Goal: Task Accomplishment & Management: Manage account settings

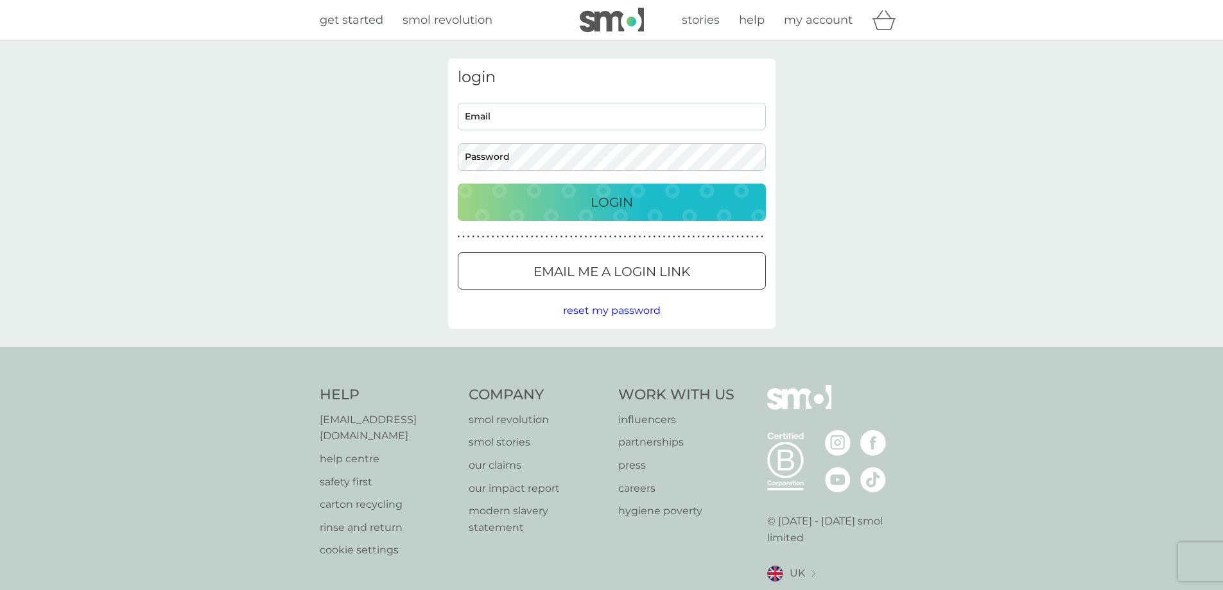
click at [532, 117] on input "Email" at bounding box center [612, 117] width 308 height 28
click at [458, 184] on button "Login" at bounding box center [612, 202] width 308 height 37
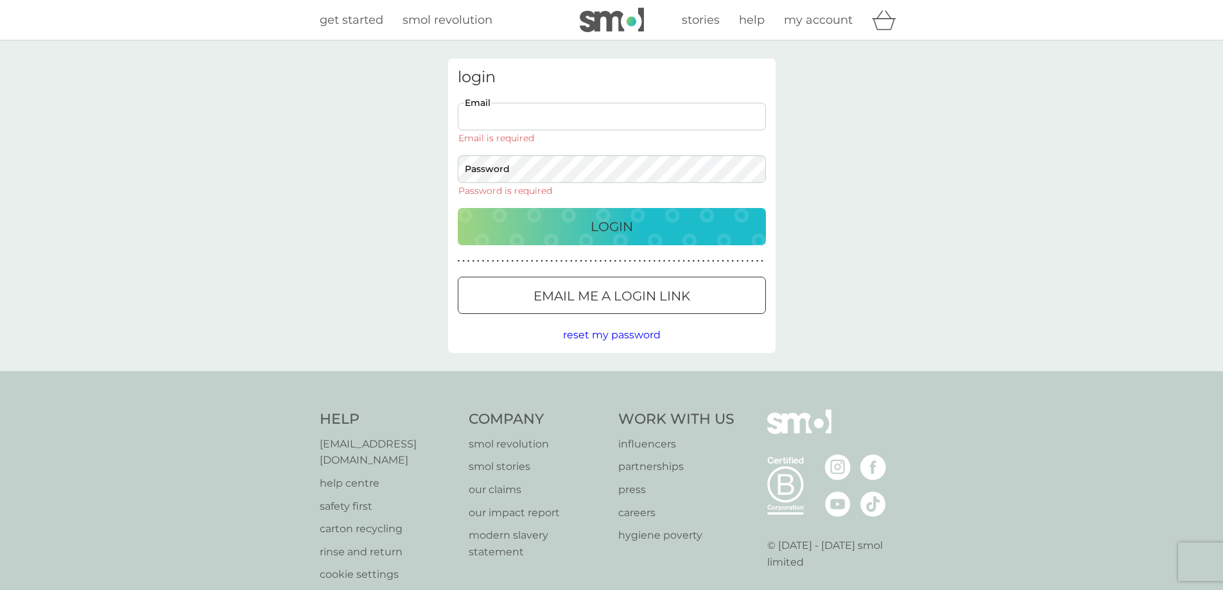
drag, startPoint x: 517, startPoint y: 106, endPoint x: 522, endPoint y: 113, distance: 8.7
click at [517, 106] on input "Email" at bounding box center [612, 117] width 308 height 28
type input "[EMAIL_ADDRESS][DOMAIN_NAME]"
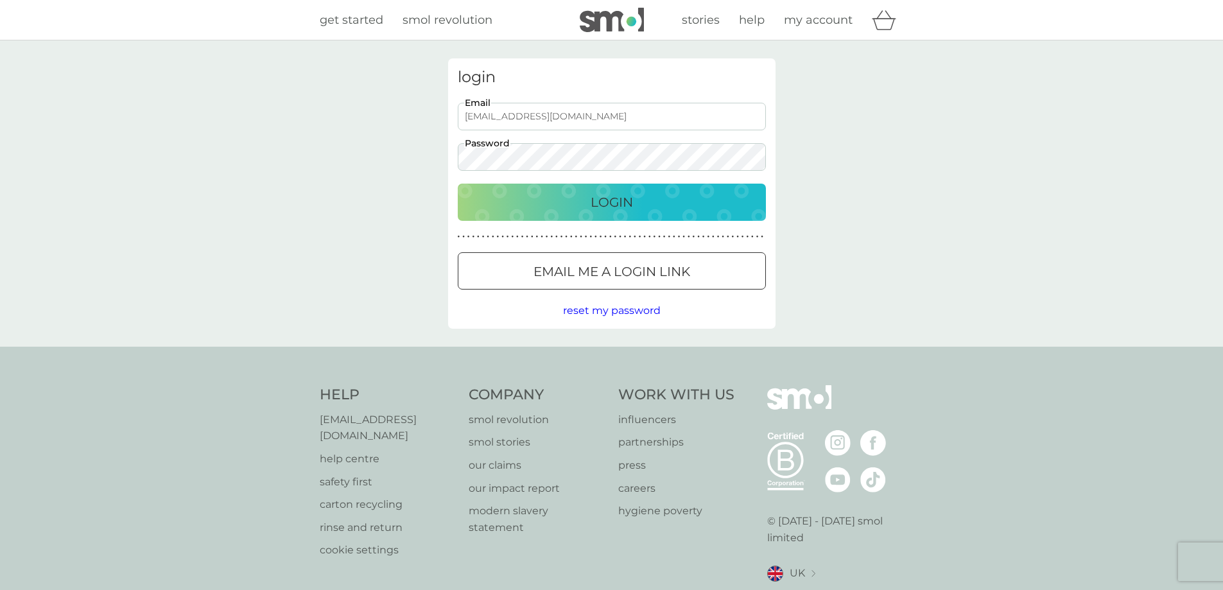
click at [458, 184] on button "Login" at bounding box center [612, 202] width 308 height 37
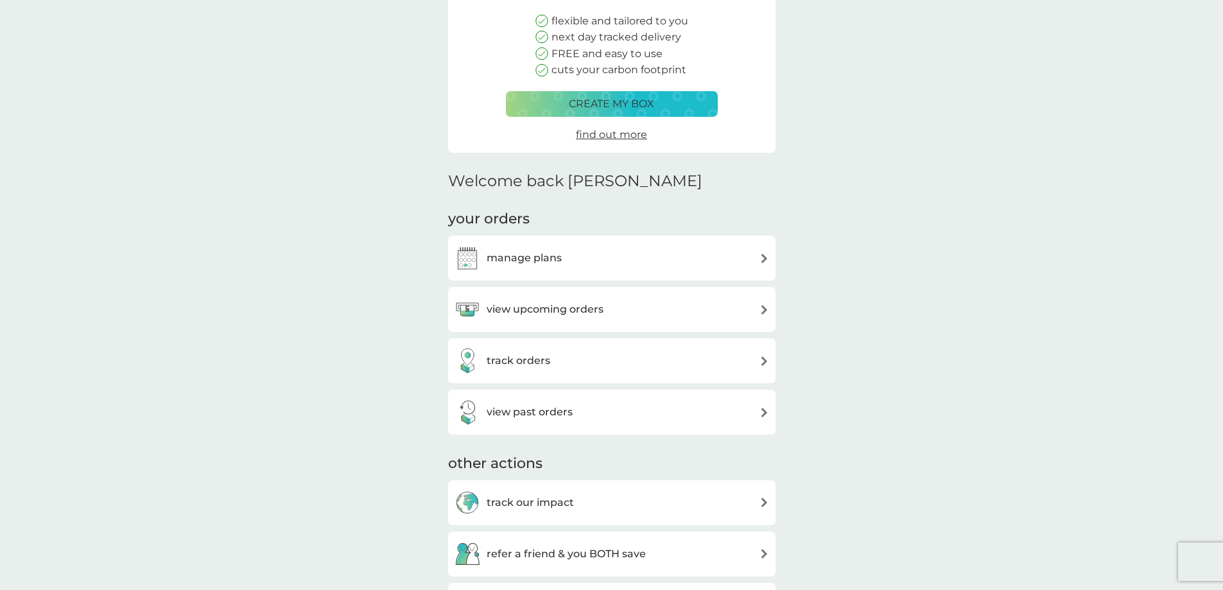
scroll to position [193, 0]
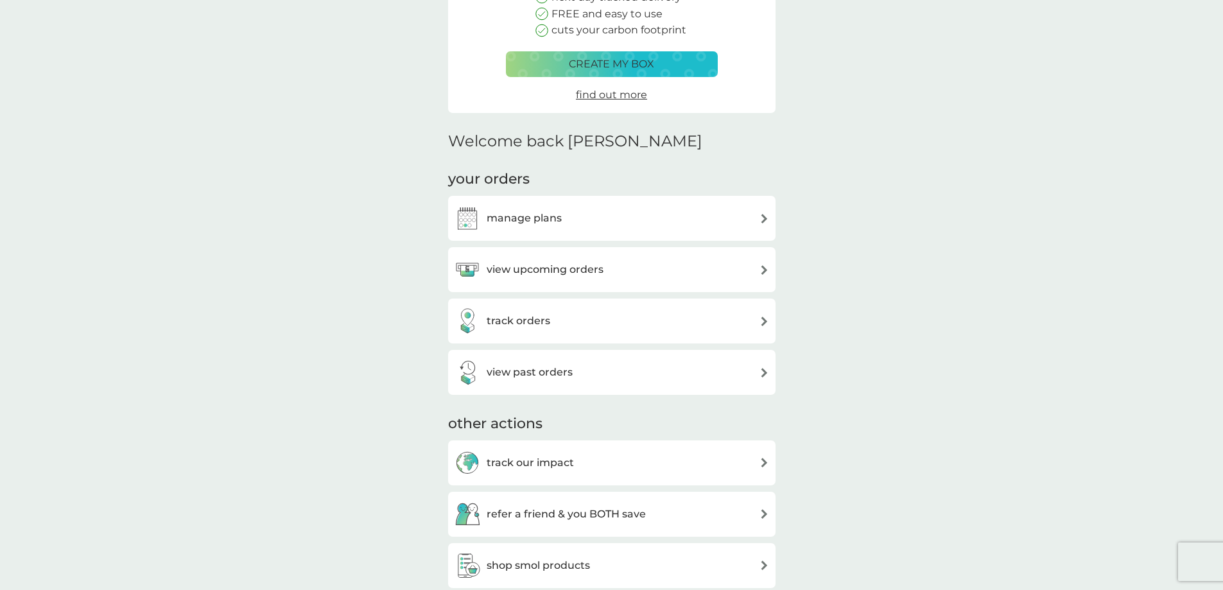
click at [617, 230] on div "manage plans" at bounding box center [612, 218] width 315 height 26
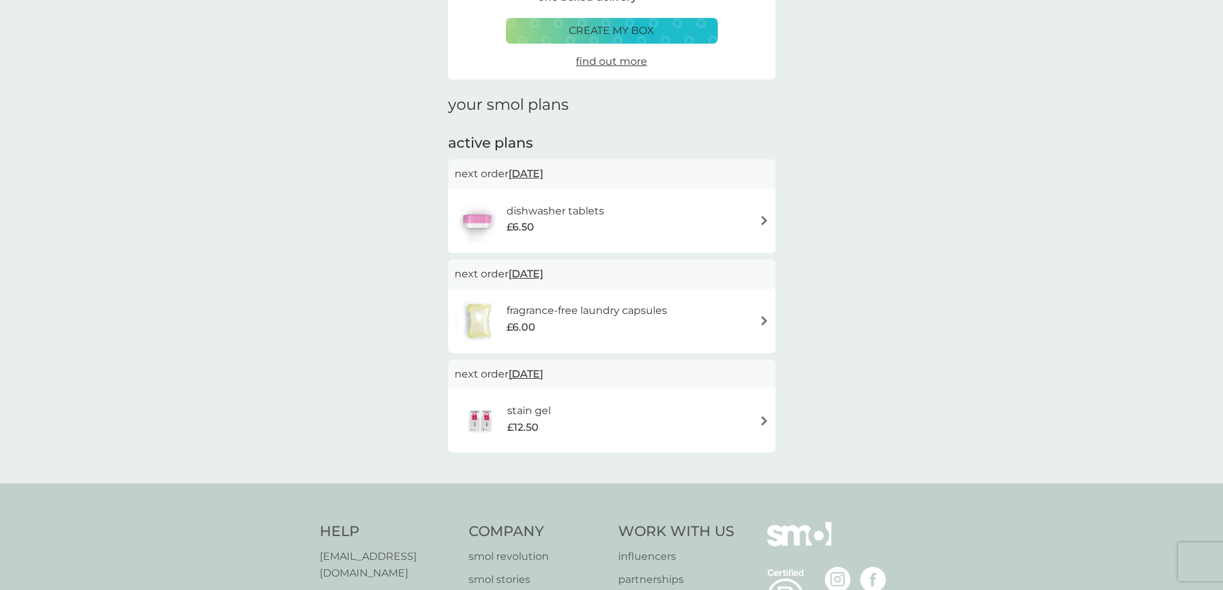
scroll to position [128, 0]
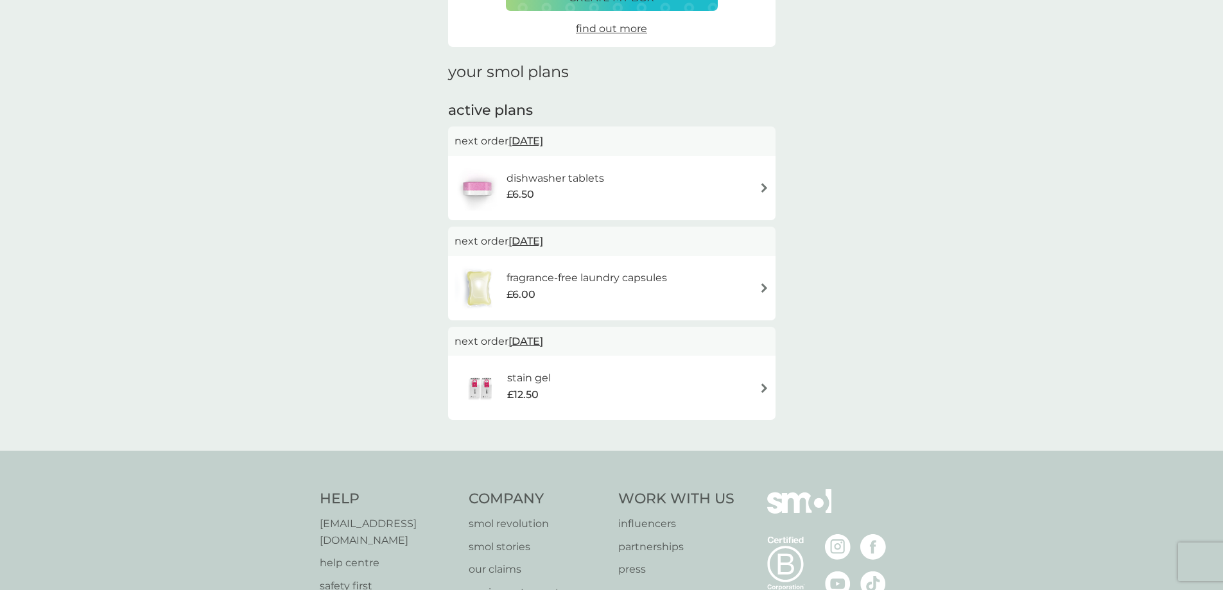
click at [635, 275] on h6 "fragrance-free laundry capsules" at bounding box center [587, 278] width 160 height 17
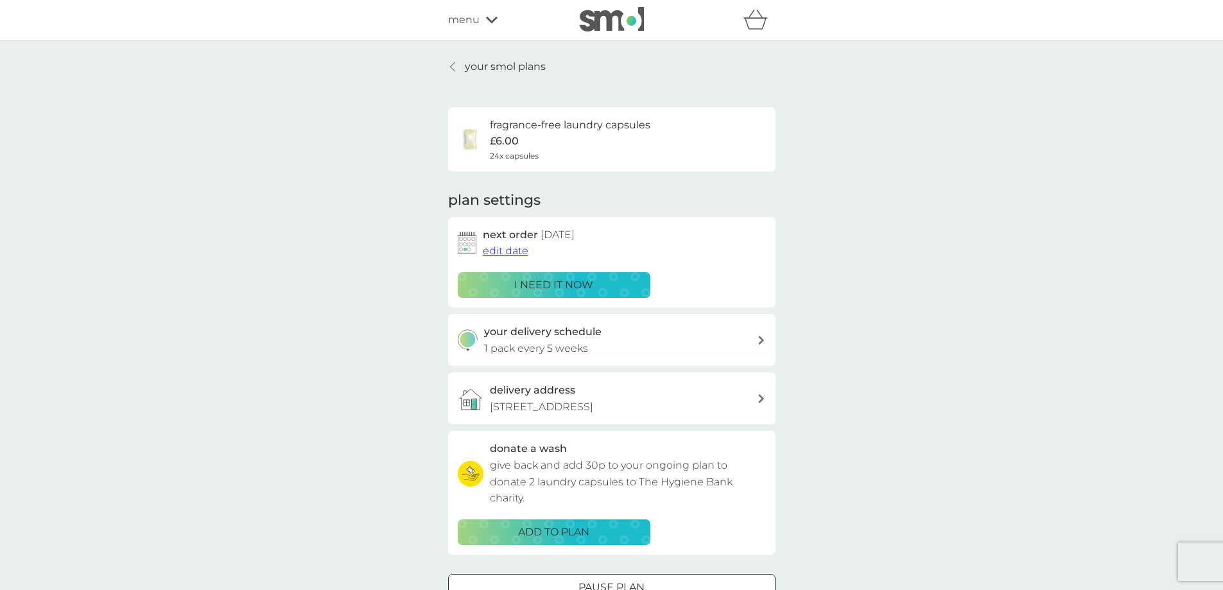
click at [525, 251] on span "edit date" at bounding box center [506, 251] width 46 height 12
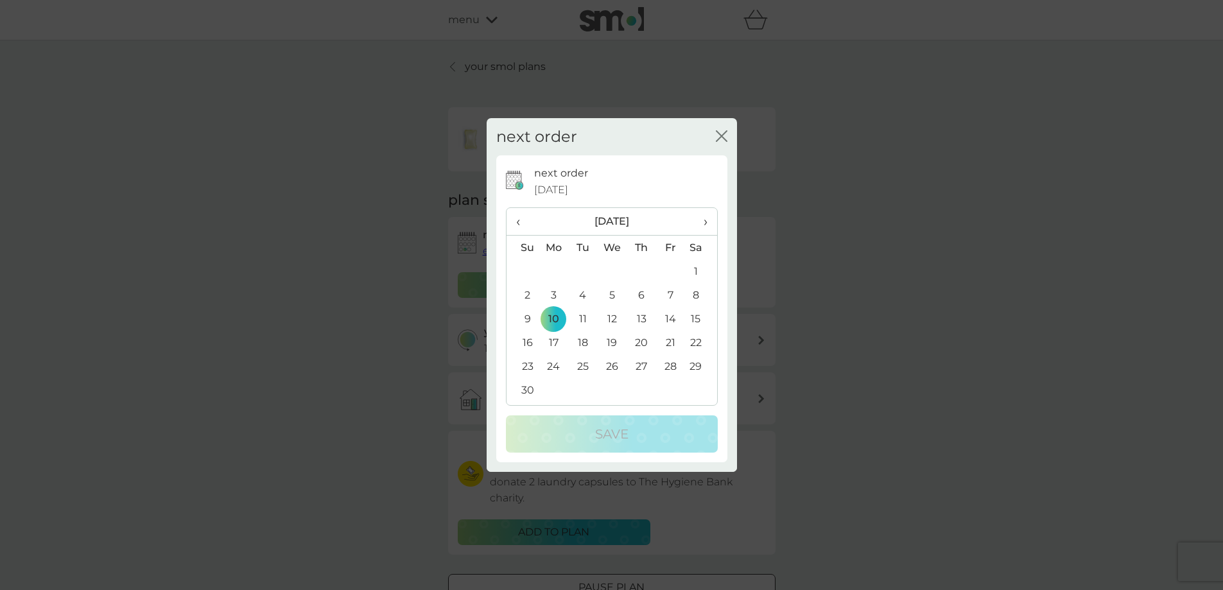
click at [559, 360] on td "24" at bounding box center [554, 366] width 30 height 24
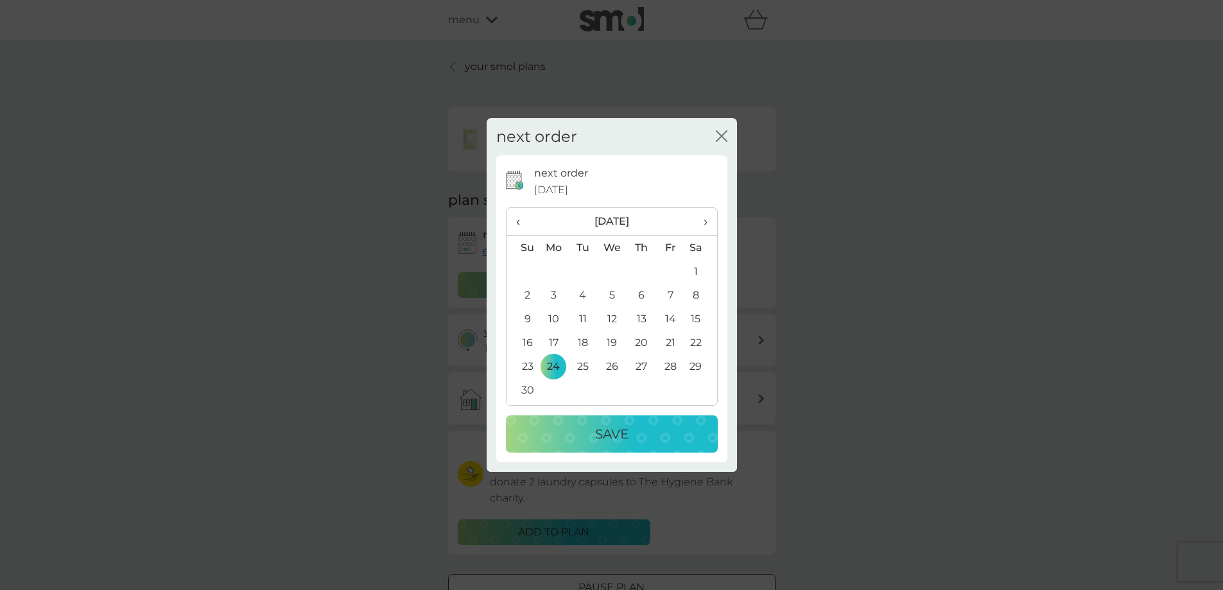
click at [568, 428] on div "Save" at bounding box center [612, 434] width 186 height 21
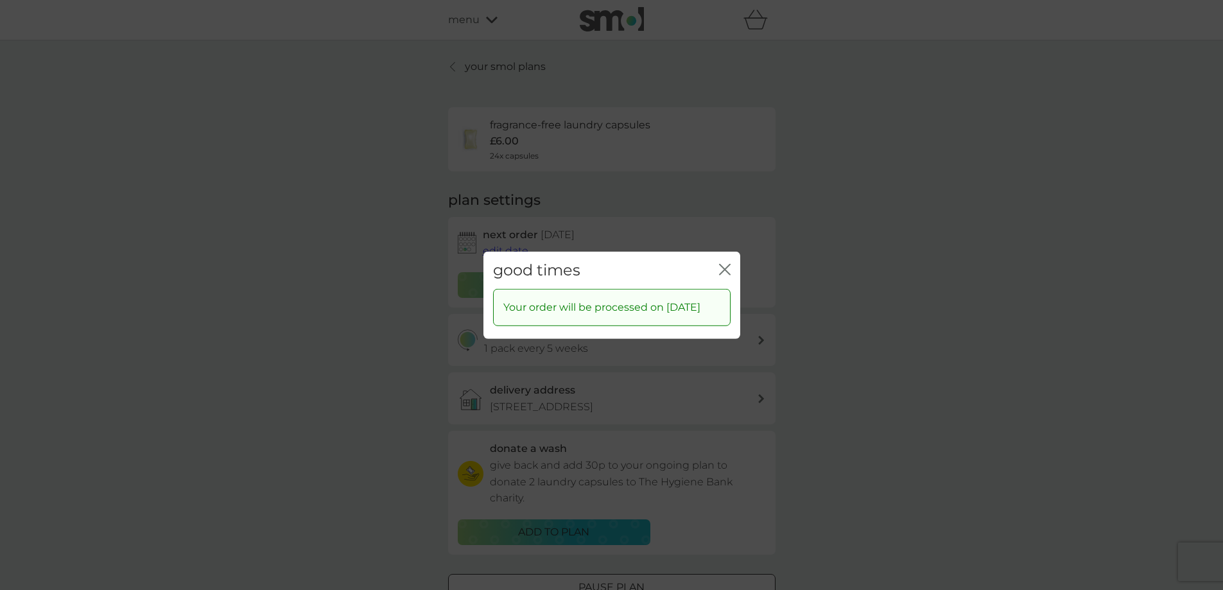
click at [723, 263] on icon "close" at bounding box center [725, 269] width 12 height 12
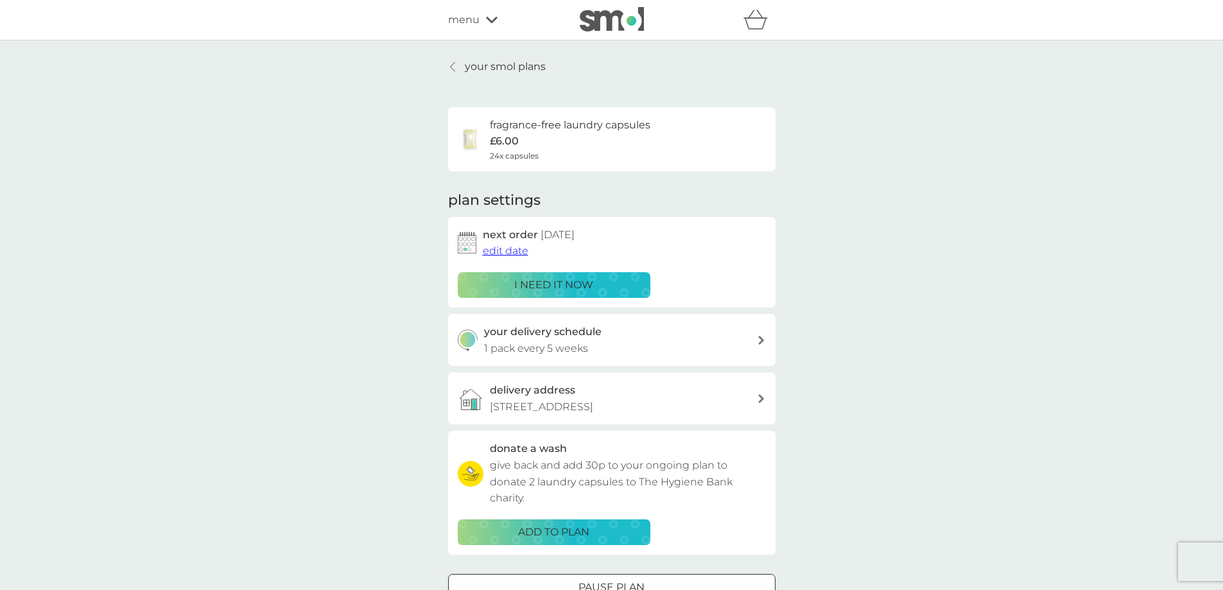
click at [465, 69] on p "your smol plans" at bounding box center [505, 66] width 81 height 17
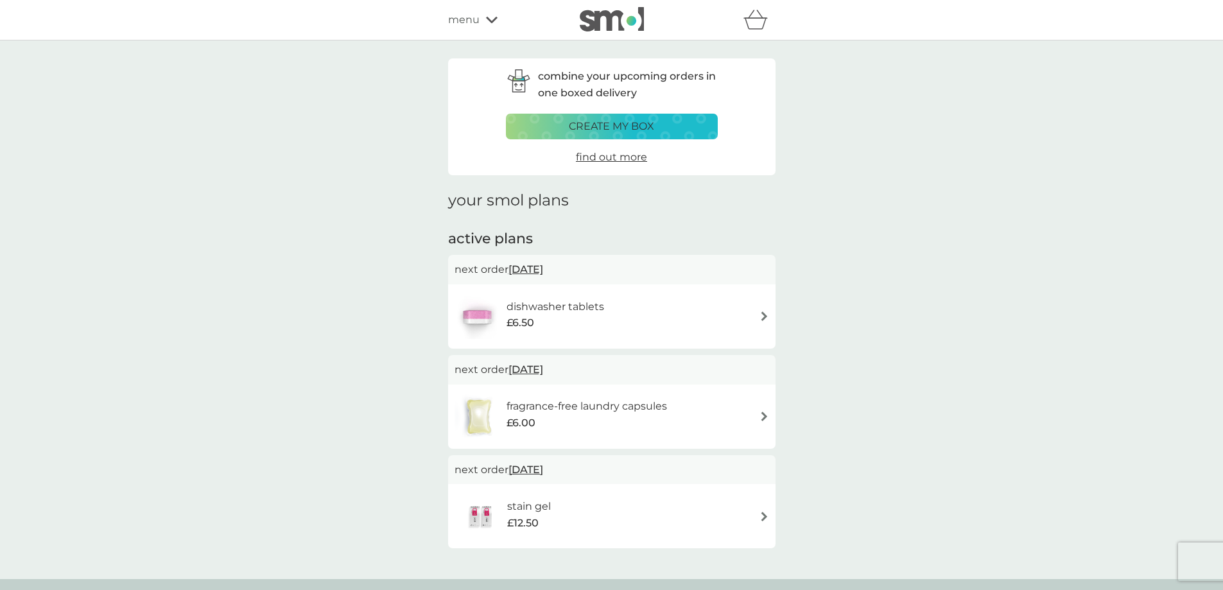
click at [579, 313] on h6 "dishwasher tablets" at bounding box center [556, 307] width 98 height 17
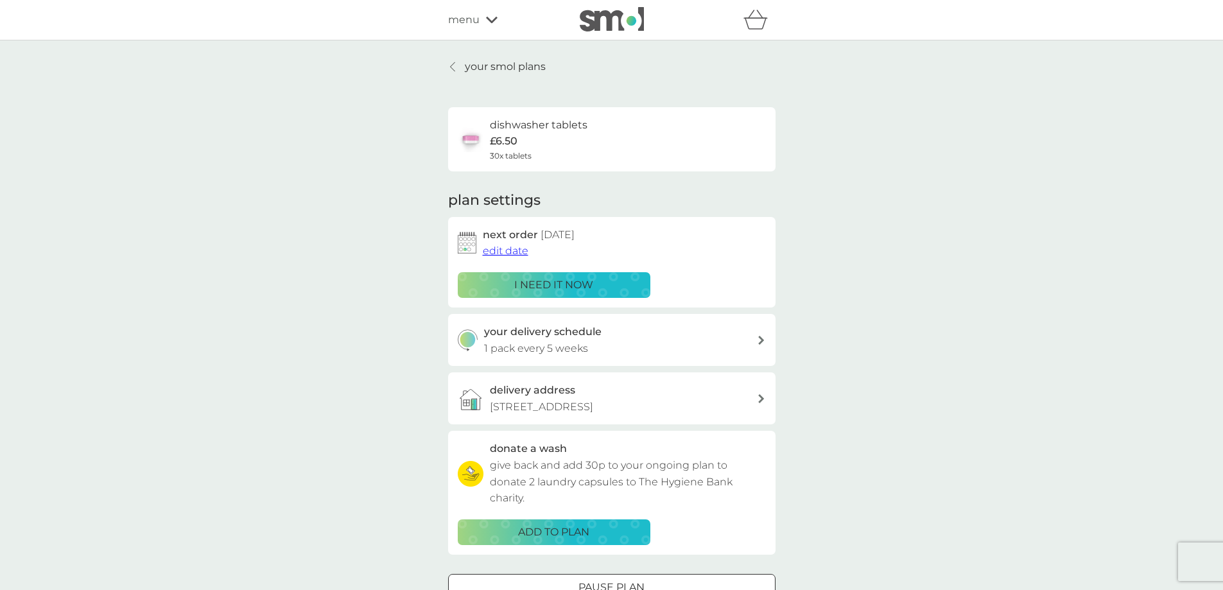
click at [636, 336] on div "your delivery schedule 1 pack every 5 weeks" at bounding box center [620, 340] width 273 height 33
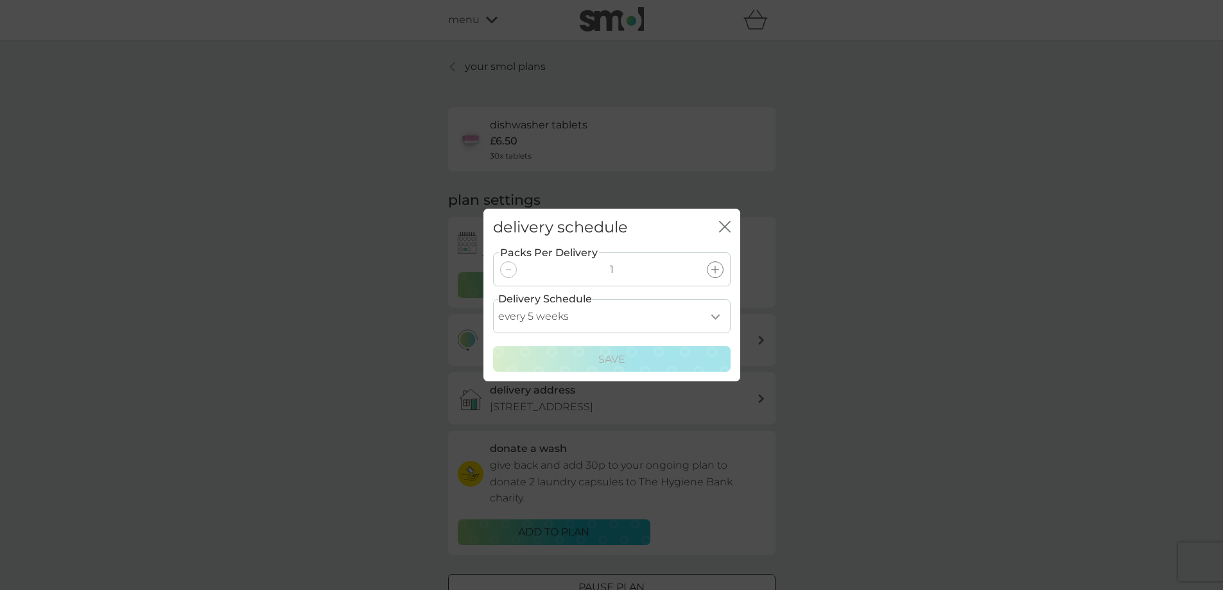
click at [662, 311] on select "every 1 week every 2 weeks every 3 weeks every 4 weeks every 5 weeks every 6 we…" at bounding box center [612, 316] width 238 height 34
select select "28"
click at [493, 299] on select "every 1 week every 2 weeks every 3 weeks every 4 weeks every 5 weeks every 6 we…" at bounding box center [612, 316] width 238 height 34
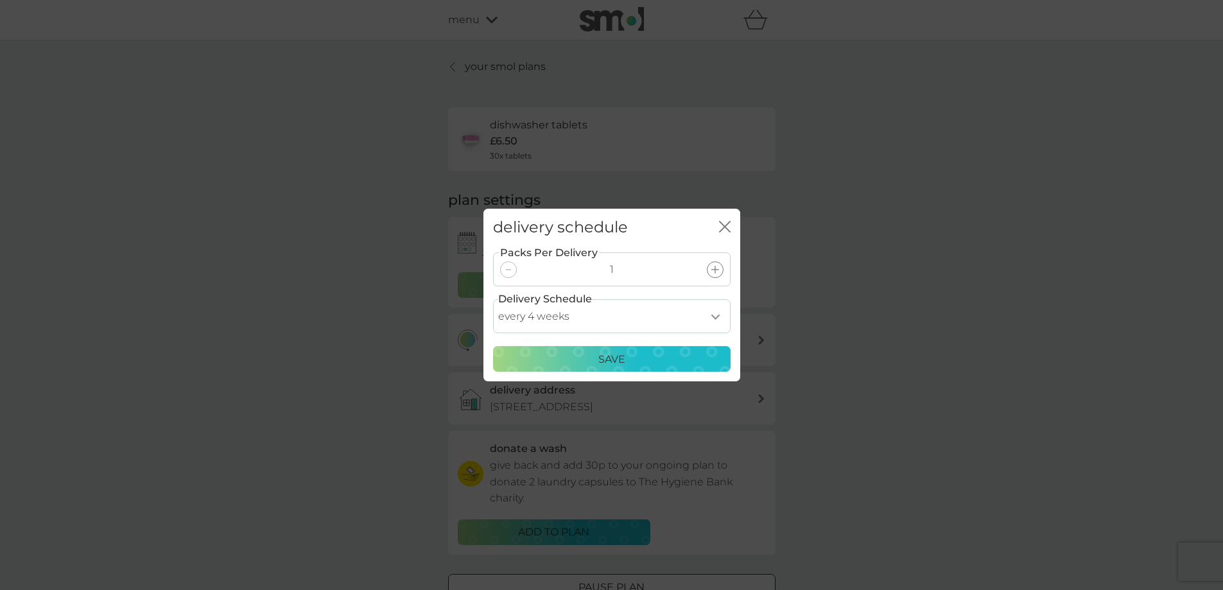
click at [648, 364] on div "Save" at bounding box center [611, 359] width 221 height 17
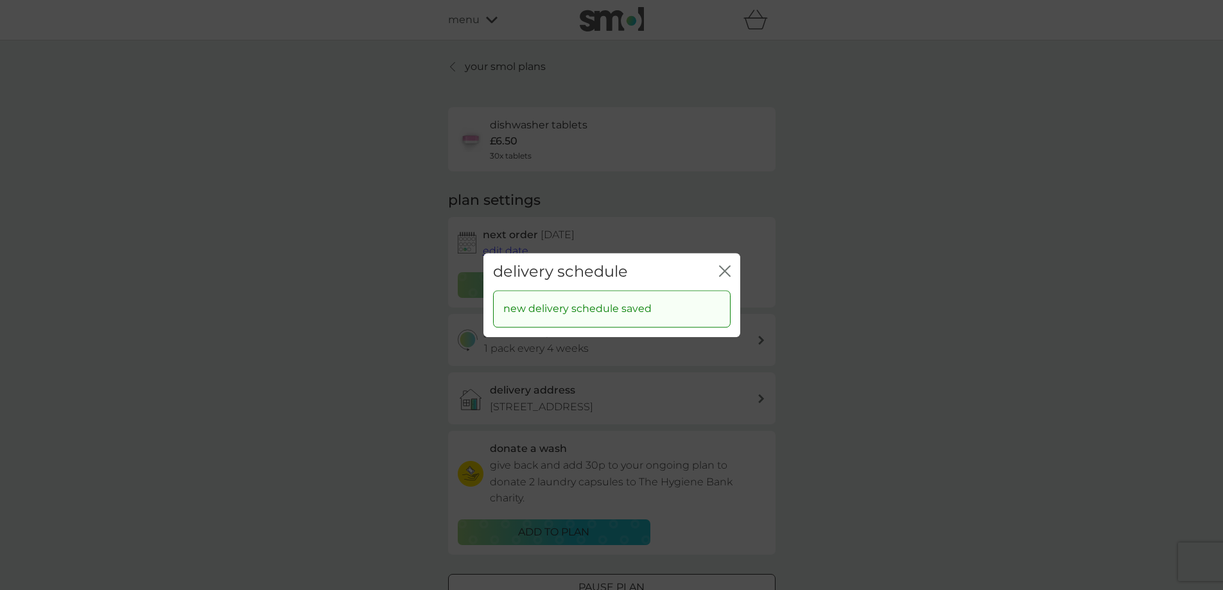
click at [727, 267] on icon "close" at bounding box center [725, 271] width 12 height 12
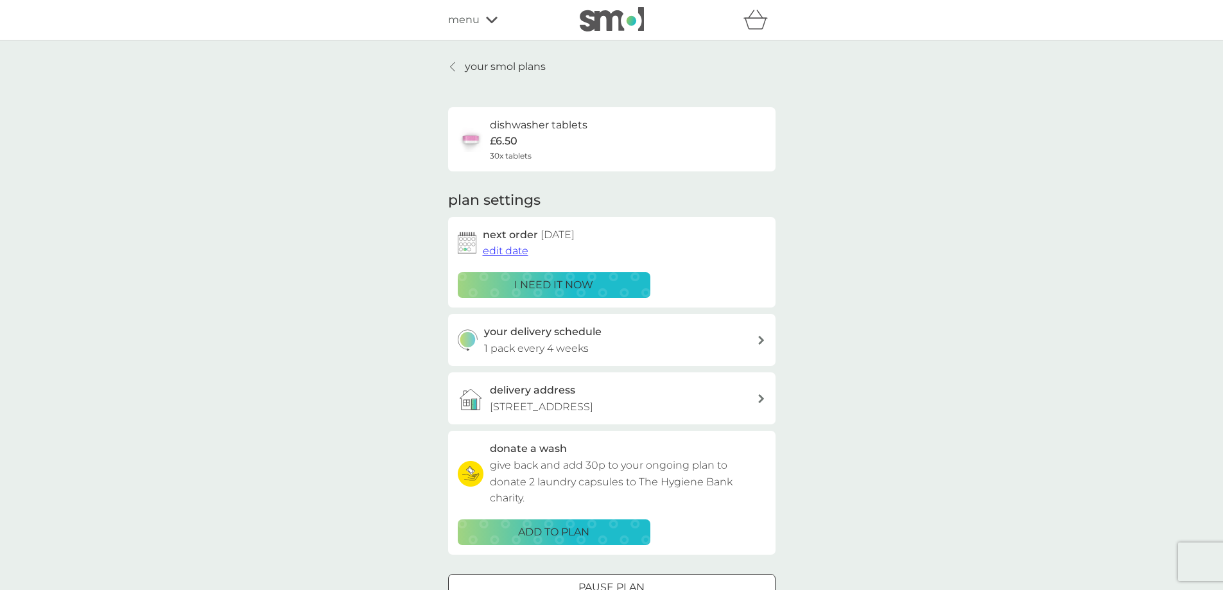
click at [481, 62] on p "your smol plans" at bounding box center [505, 66] width 81 height 17
